Goal: Task Accomplishment & Management: Manage account settings

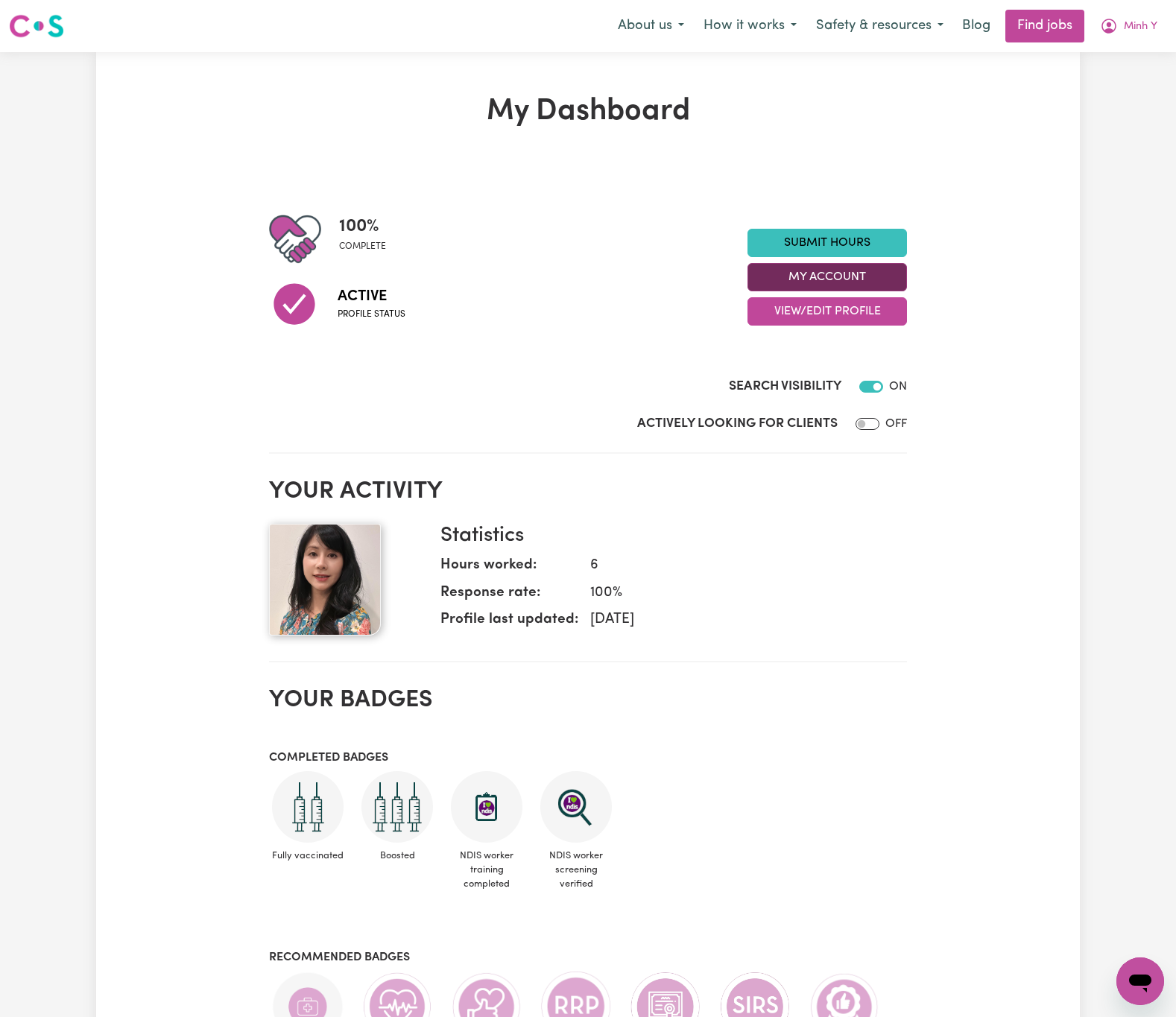
click at [869, 273] on button "My Account" at bounding box center [827, 277] width 160 height 29
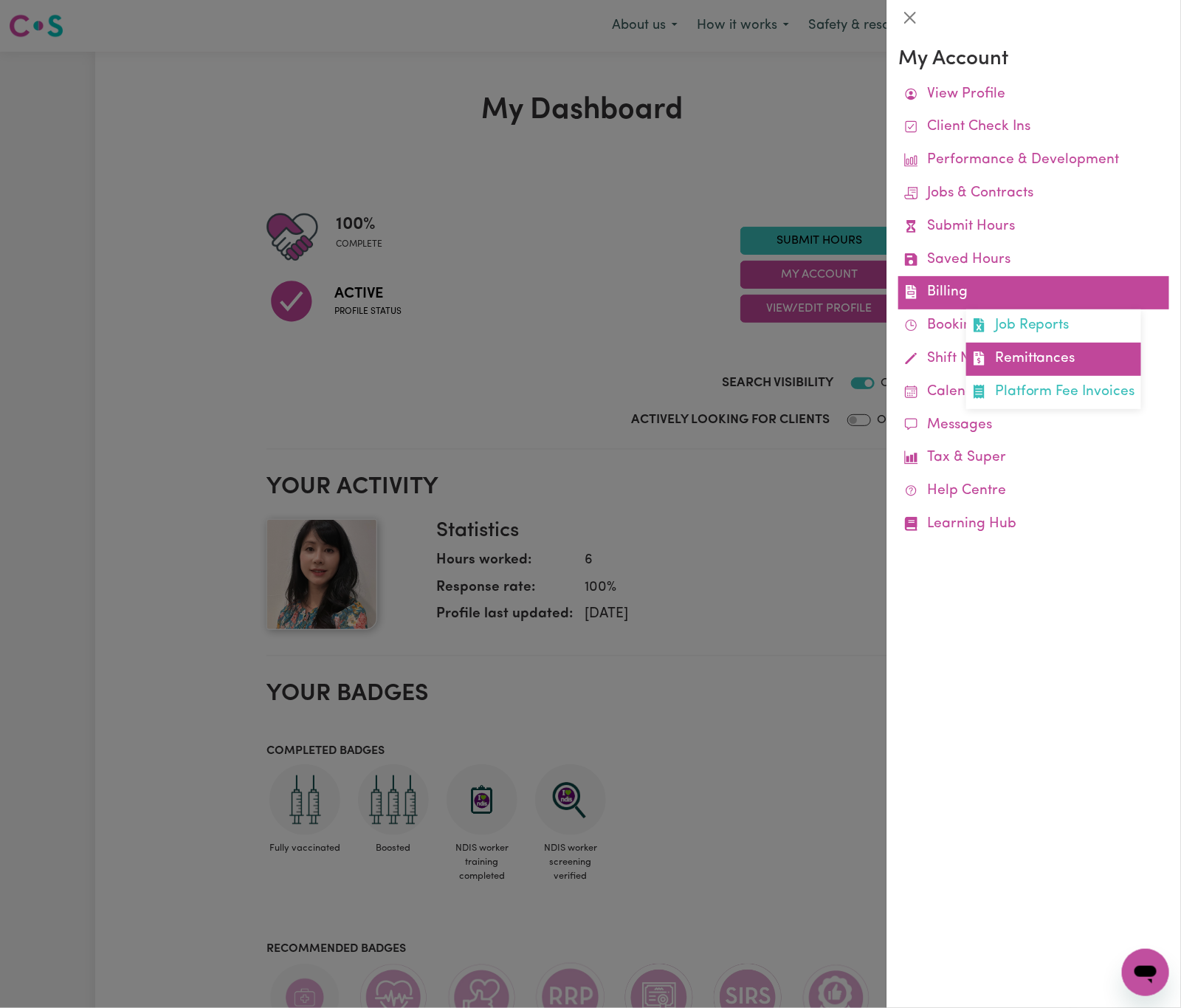
click at [1115, 361] on link "Remittances" at bounding box center [1053, 359] width 175 height 33
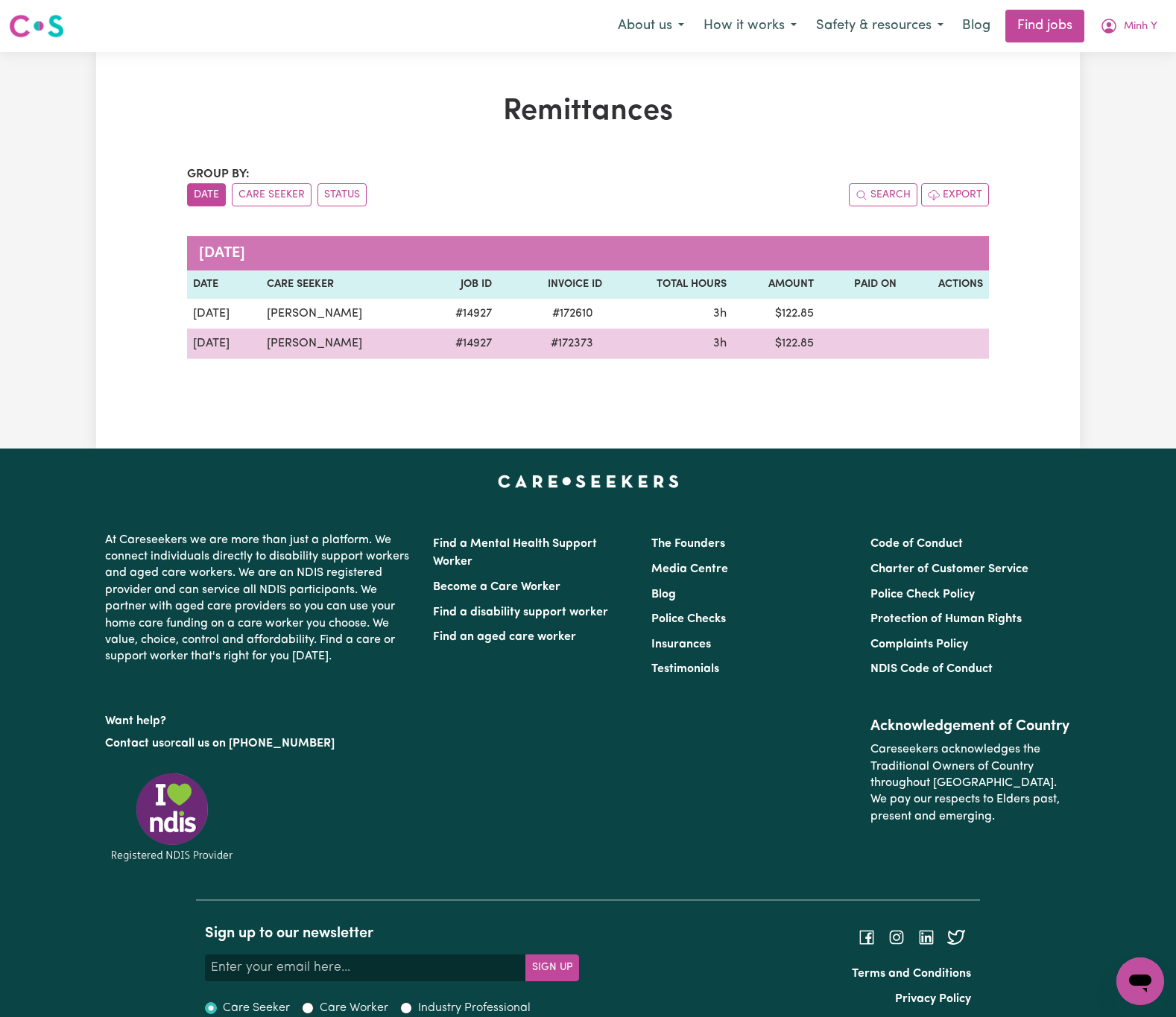
drag, startPoint x: 349, startPoint y: 342, endPoint x: 261, endPoint y: 346, distance: 88.1
click at [261, 346] on td "[PERSON_NAME]" at bounding box center [342, 344] width 163 height 30
copy td "[PERSON_NAME]"
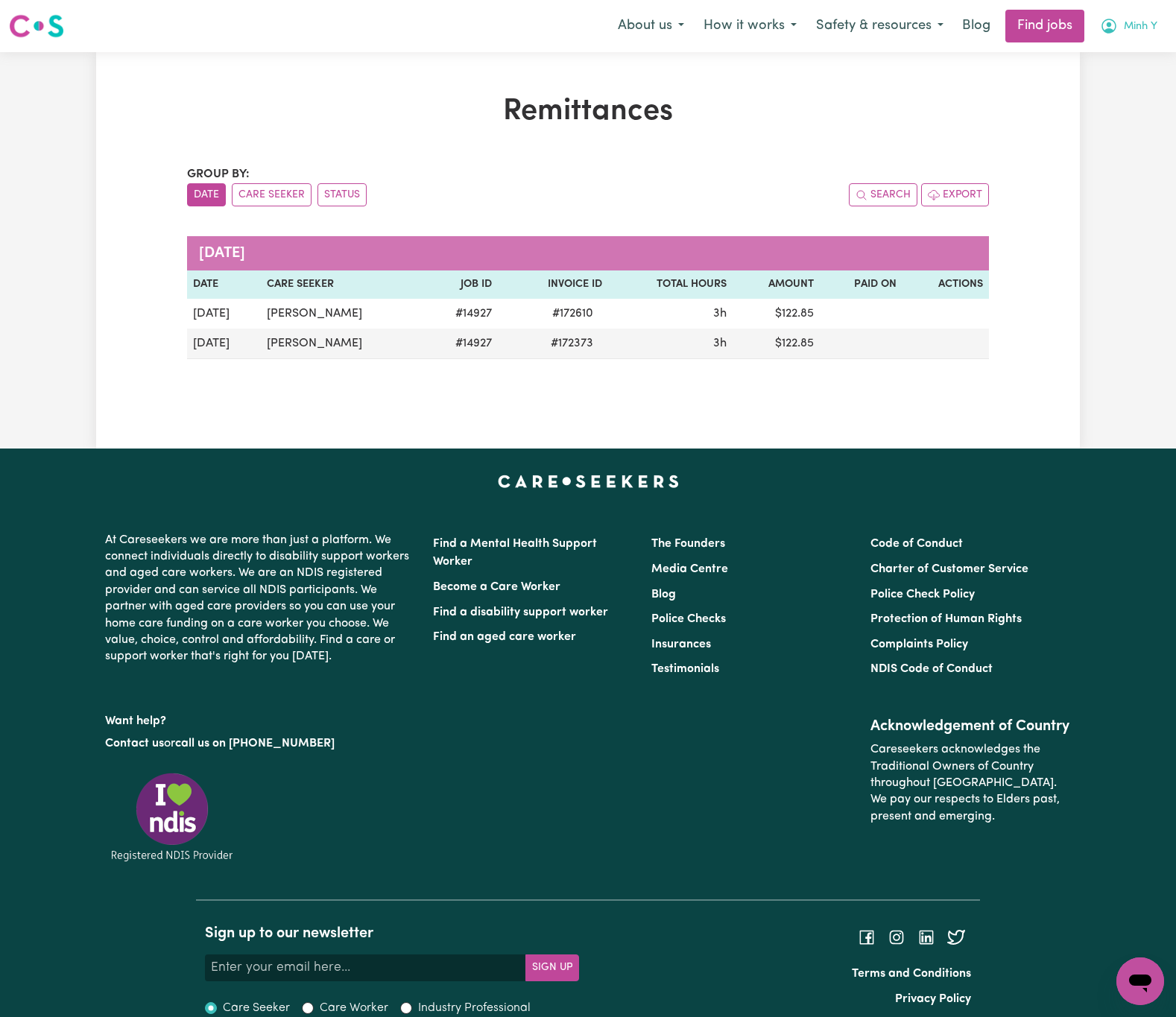
click at [1147, 25] on span "Minh Y" at bounding box center [1140, 26] width 33 height 17
click at [1128, 110] on link "Logout" at bounding box center [1107, 114] width 118 height 29
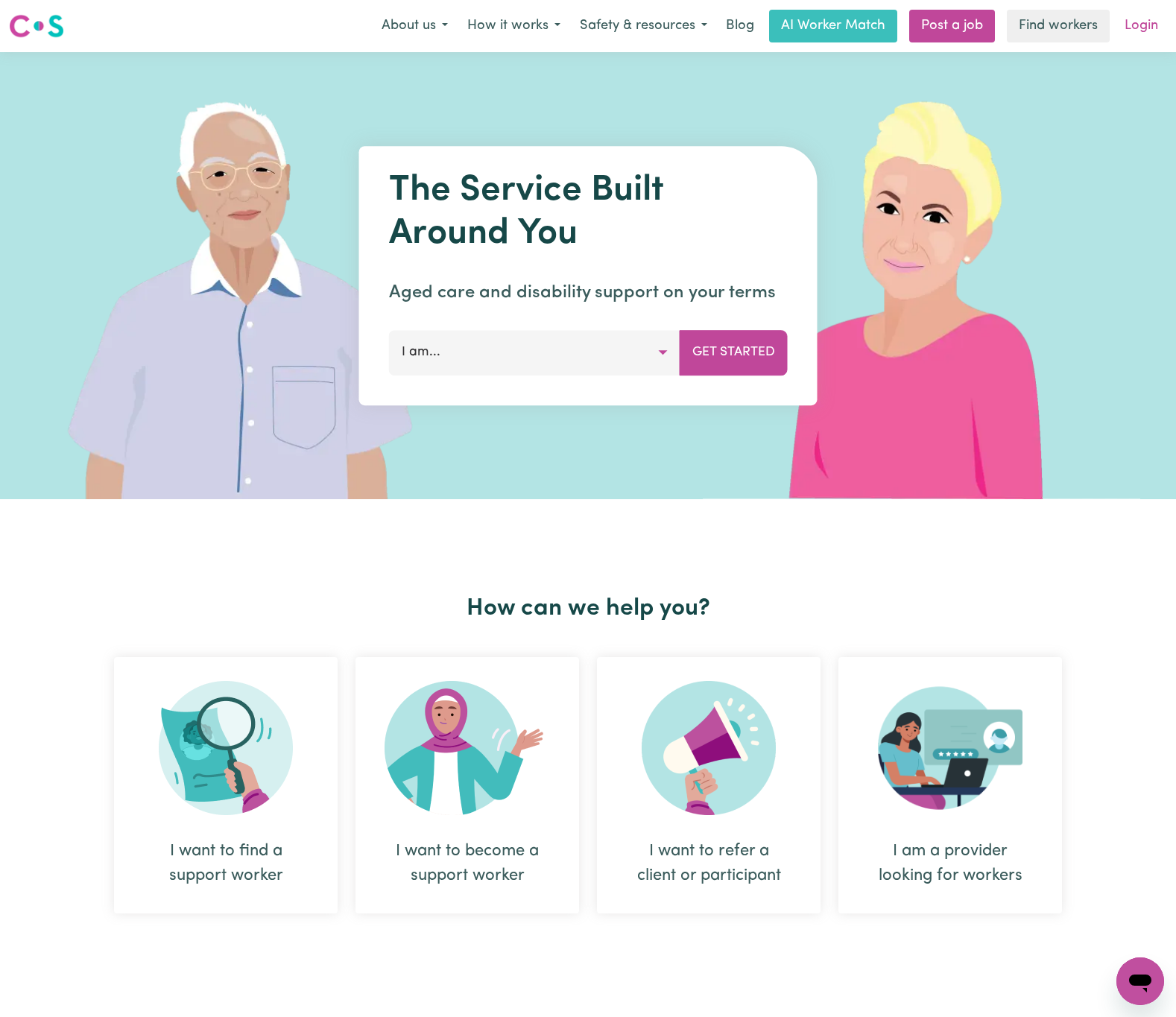
click at [1151, 23] on link "Login" at bounding box center [1141, 25] width 52 height 33
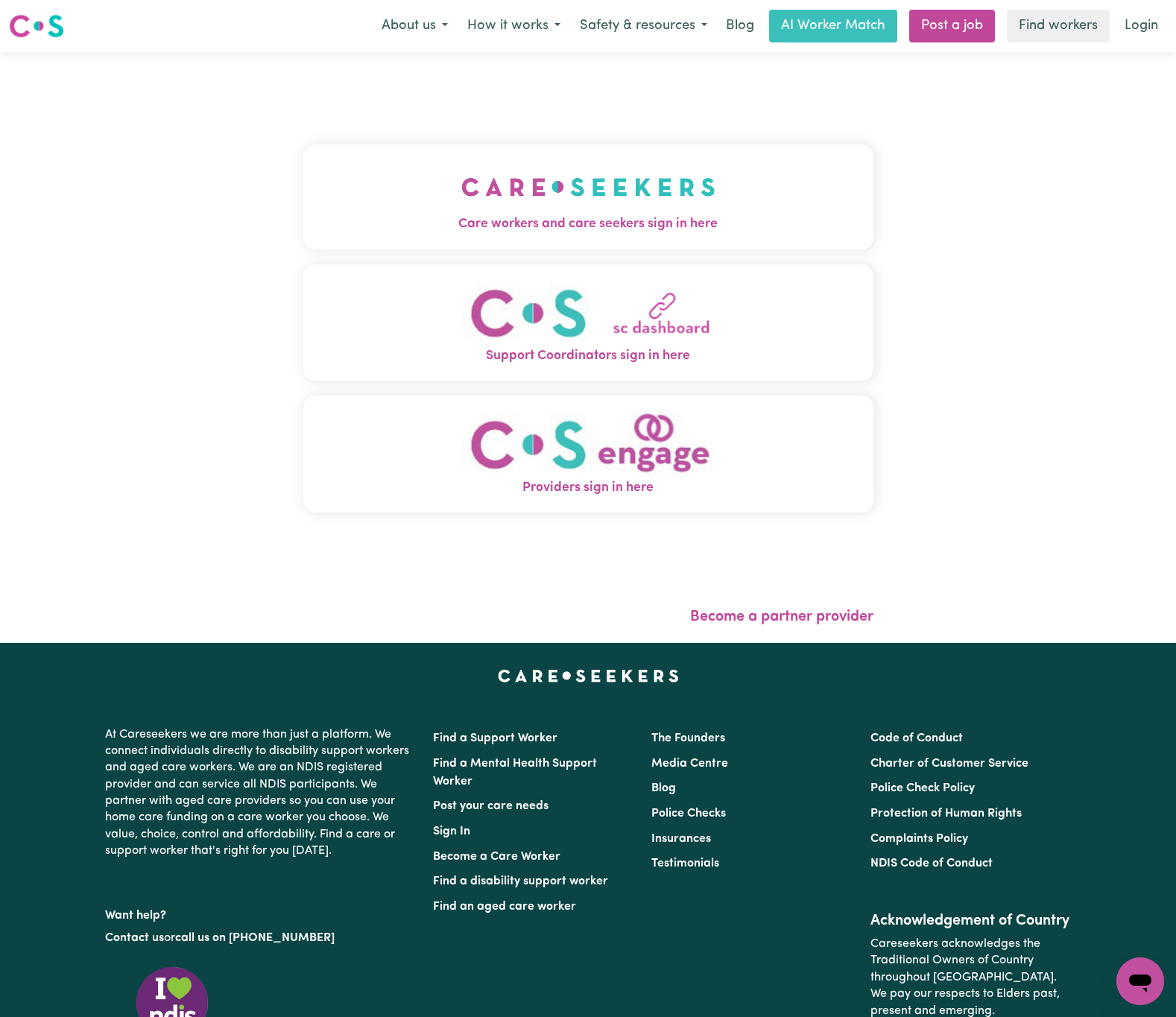
click at [461, 188] on img "Care workers and care seekers sign in here" at bounding box center [588, 187] width 254 height 55
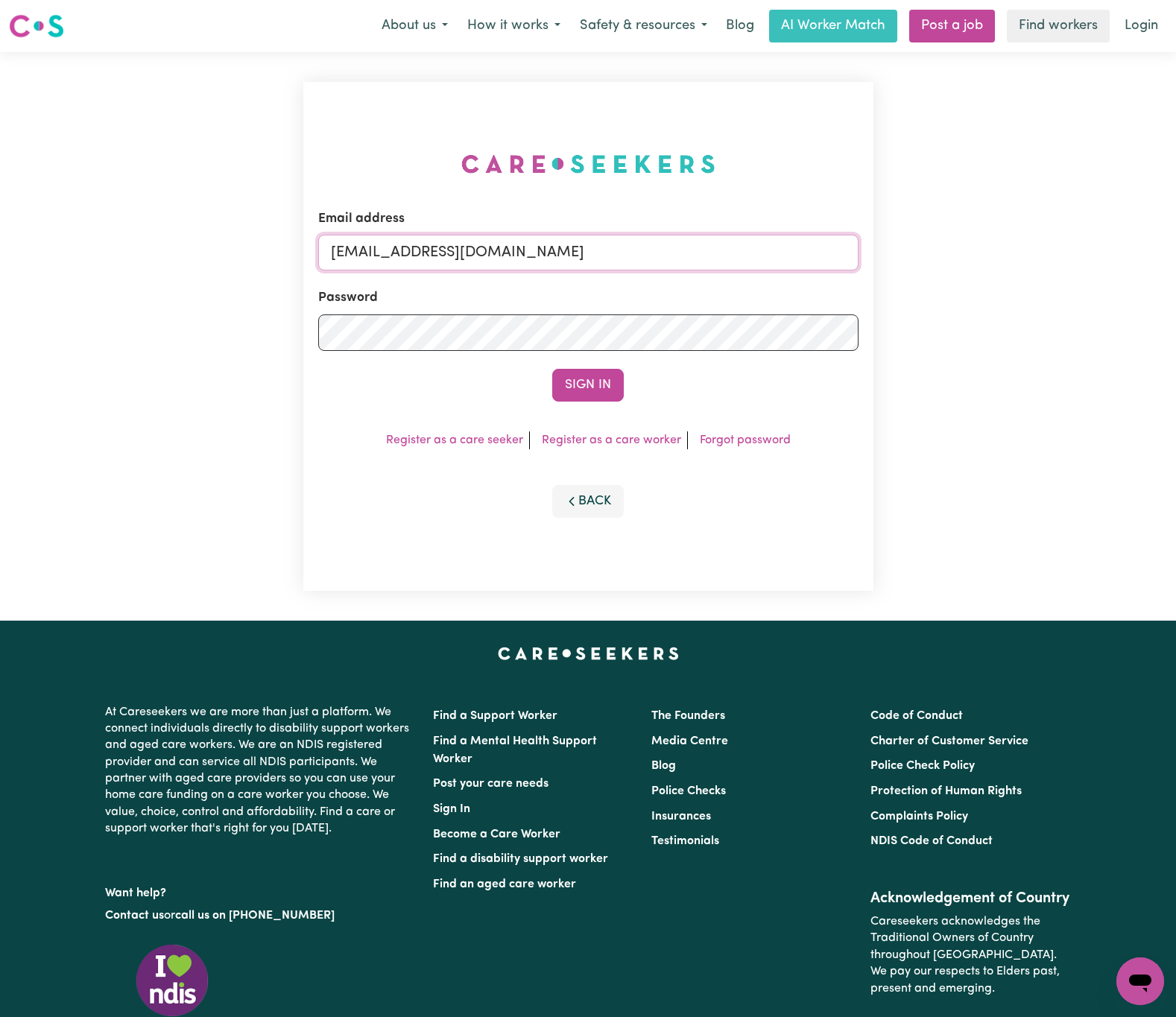
drag, startPoint x: 412, startPoint y: 248, endPoint x: 748, endPoint y: 231, distance: 336.4
click at [748, 231] on div "Email address [EMAIL_ADDRESS][DOMAIN_NAME]" at bounding box center [588, 239] width 540 height 61
paste input "[EMAIL_ADDRESS]"
type input "[EMAIL_ADDRESS][DOMAIN_NAME]"
click at [552, 369] on button "Sign In" at bounding box center [588, 385] width 72 height 33
